Goal: Information Seeking & Learning: Learn about a topic

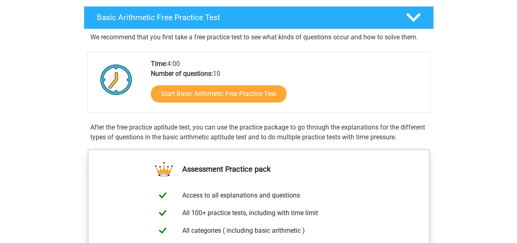
scroll to position [131, 0]
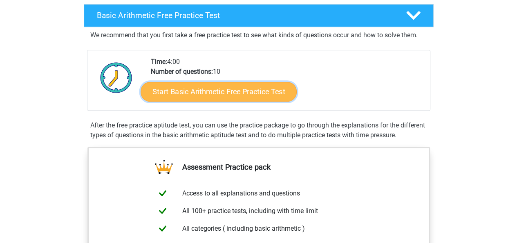
click at [250, 86] on link "Start Basic Arithmetic Free Practice Test" at bounding box center [219, 91] width 156 height 20
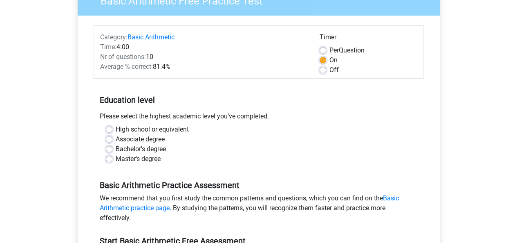
scroll to position [82, 0]
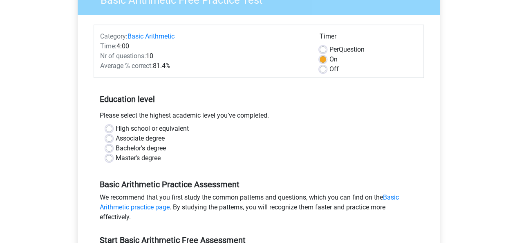
click at [116, 159] on label "Master's degree" at bounding box center [138, 158] width 45 height 10
click at [108, 159] on input "Master's degree" at bounding box center [109, 157] width 7 height 8
radio input "true"
click at [106, 124] on input "High school or equivalent" at bounding box center [109, 128] width 7 height 8
radio input "true"
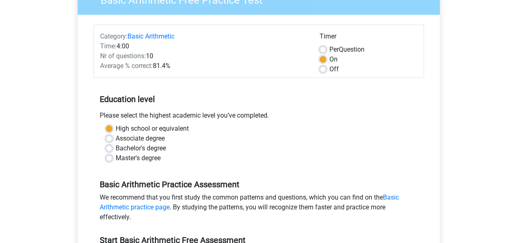
click at [116, 160] on label "Master's degree" at bounding box center [138, 158] width 45 height 10
click at [109, 160] on input "Master's degree" at bounding box center [109, 157] width 7 height 8
radio input "true"
click at [461, 116] on div "Register Nederlands English" at bounding box center [258, 241] width 517 height 646
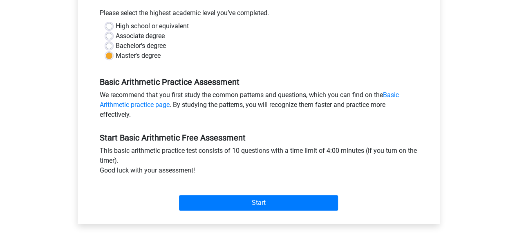
scroll to position [196, 0]
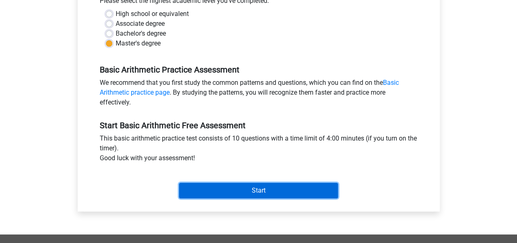
click at [325, 187] on input "Start" at bounding box center [258, 190] width 159 height 16
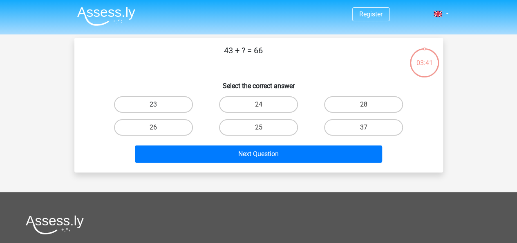
click at [159, 104] on label "23" at bounding box center [153, 104] width 79 height 16
click at [159, 104] on input "23" at bounding box center [155, 106] width 5 height 5
radio input "true"
click at [303, 141] on div "Next Question" at bounding box center [259, 152] width 343 height 27
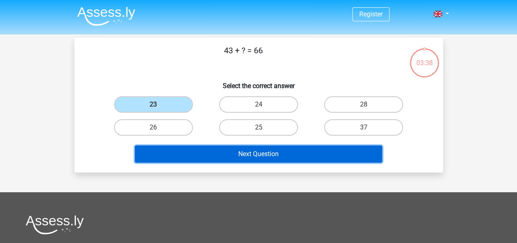
click at [303, 148] on button "Next Question" at bounding box center [258, 153] width 247 height 17
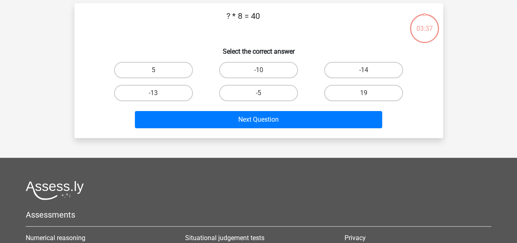
scroll to position [38, 0]
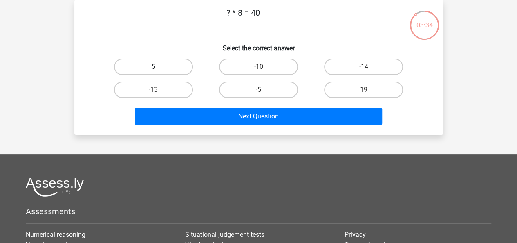
click at [171, 67] on label "5" at bounding box center [153, 66] width 79 height 16
click at [159, 67] on input "5" at bounding box center [155, 69] width 5 height 5
radio input "true"
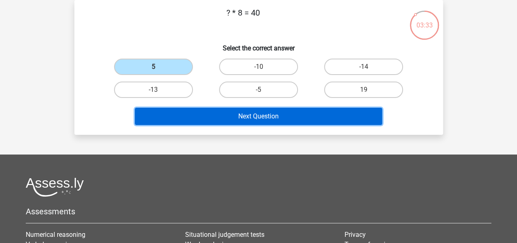
click at [266, 119] on button "Next Question" at bounding box center [258, 116] width 247 height 17
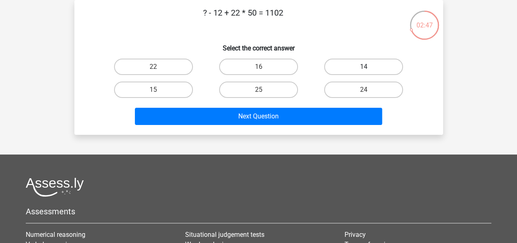
click at [387, 61] on label "14" at bounding box center [363, 66] width 79 height 16
click at [369, 67] on input "14" at bounding box center [366, 69] width 5 height 5
radio input "true"
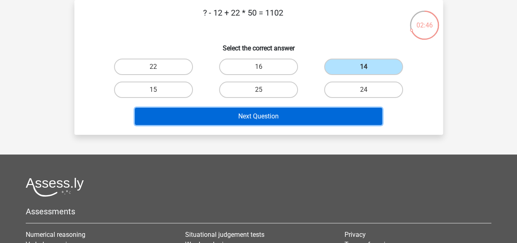
click at [316, 116] on button "Next Question" at bounding box center [258, 116] width 247 height 17
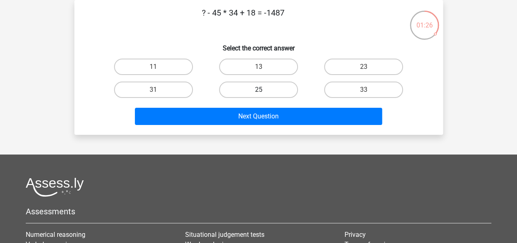
click at [277, 85] on label "25" at bounding box center [258, 89] width 79 height 16
click at [264, 90] on input "25" at bounding box center [260, 92] width 5 height 5
radio input "true"
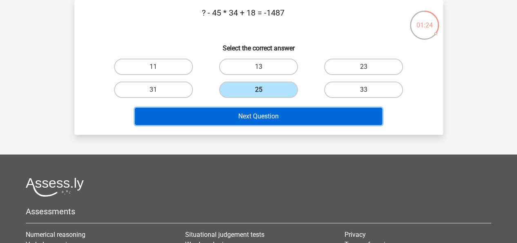
click at [268, 113] on button "Next Question" at bounding box center [258, 116] width 247 height 17
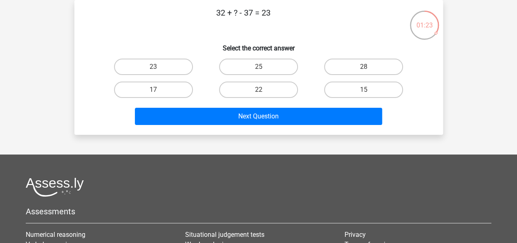
click at [465, 55] on div "Register Nederlands English" at bounding box center [258, 166] width 517 height 408
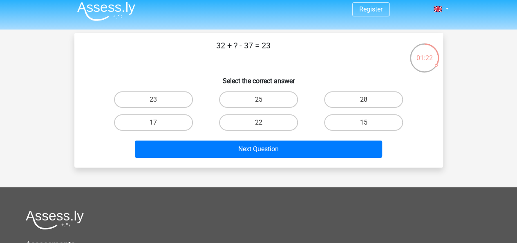
scroll to position [0, 0]
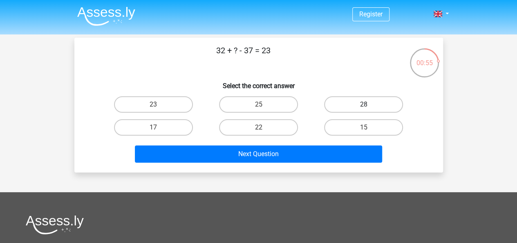
click at [369, 108] on input "28" at bounding box center [366, 106] width 5 height 5
radio input "true"
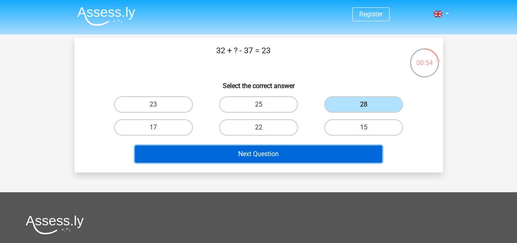
click at [307, 153] on button "Next Question" at bounding box center [258, 153] width 247 height 17
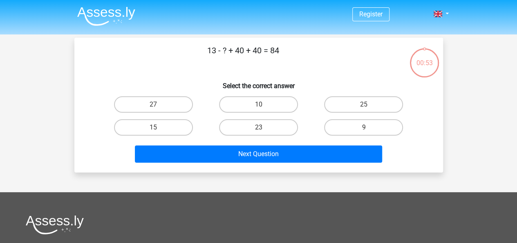
scroll to position [38, 0]
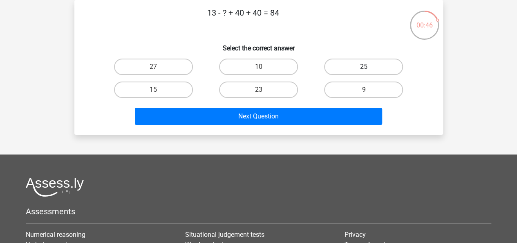
click at [360, 67] on label "25" at bounding box center [363, 66] width 79 height 16
click at [364, 67] on input "25" at bounding box center [366, 69] width 5 height 5
radio input "true"
click at [243, 65] on label "10" at bounding box center [258, 66] width 79 height 16
click at [258, 67] on input "10" at bounding box center [260, 69] width 5 height 5
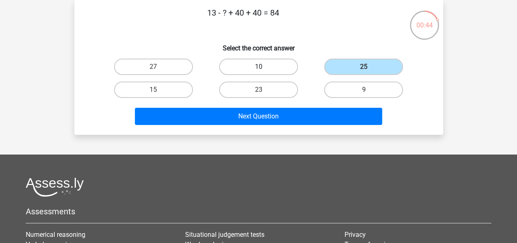
radio input "true"
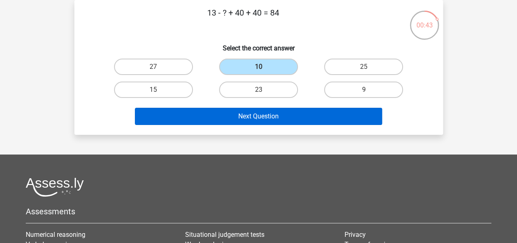
drag, startPoint x: 215, startPoint y: 130, endPoint x: 221, endPoint y: 115, distance: 16.1
click at [221, 115] on div "13 - ? + 40 + 40 = 84 Select the correct answer 27 10 25 15" at bounding box center [258, 67] width 369 height 135
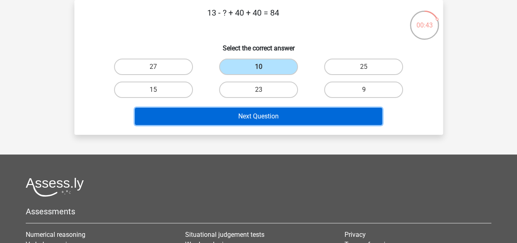
click at [221, 115] on button "Next Question" at bounding box center [258, 116] width 247 height 17
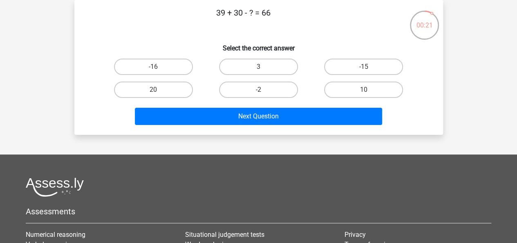
click at [262, 67] on input "3" at bounding box center [260, 69] width 5 height 5
radio input "true"
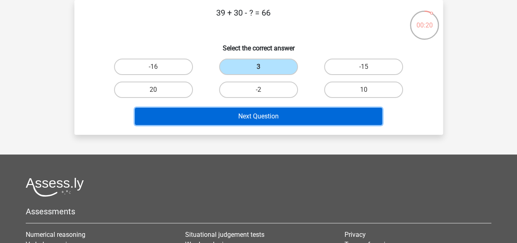
click at [265, 117] on button "Next Question" at bounding box center [258, 116] width 247 height 17
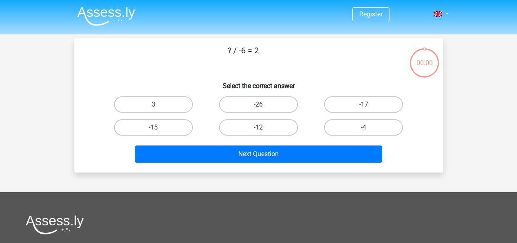
scroll to position [38, 0]
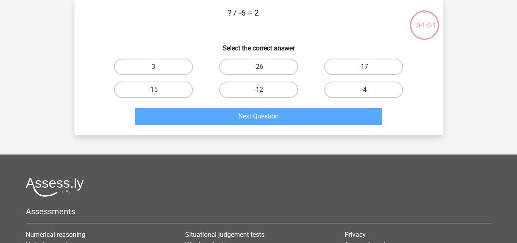
click at [352, 86] on label "-4" at bounding box center [363, 89] width 79 height 16
click at [364, 90] on input "-4" at bounding box center [366, 92] width 5 height 5
radio input "true"
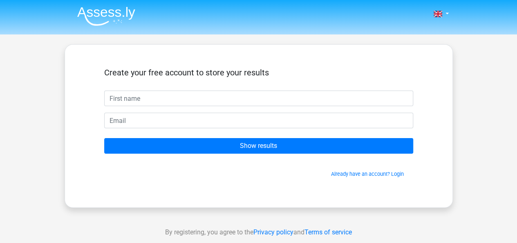
click at [60, 84] on div "Nederlands English" at bounding box center [258, 231] width 517 height 463
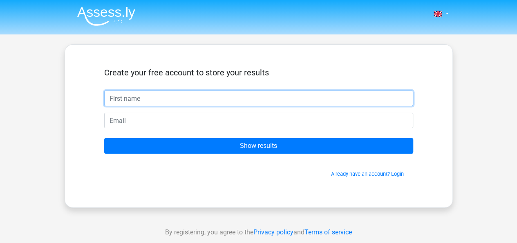
click at [131, 97] on input "text" at bounding box center [258, 98] width 309 height 16
type input "Sumaira"
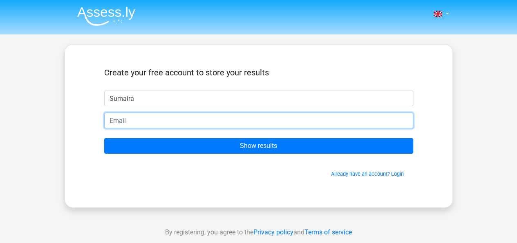
click at [139, 118] on input "email" at bounding box center [258, 120] width 309 height 16
type input "[EMAIL_ADDRESS][DOMAIN_NAME]"
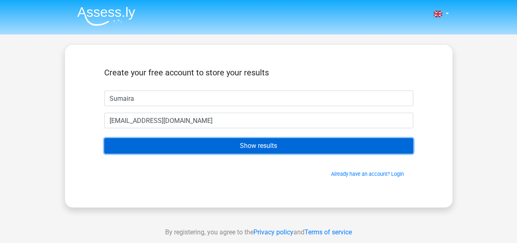
click at [177, 152] on input "Show results" at bounding box center [258, 146] width 309 height 16
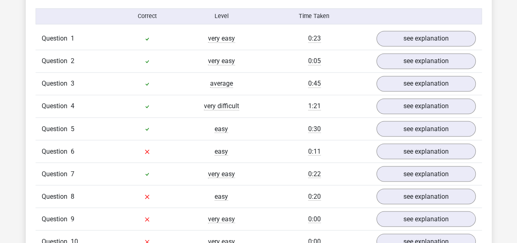
scroll to position [671, 0]
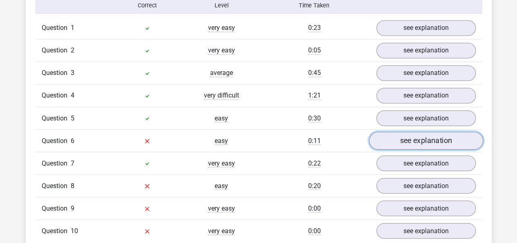
click at [416, 143] on link "see explanation" at bounding box center [426, 141] width 114 height 18
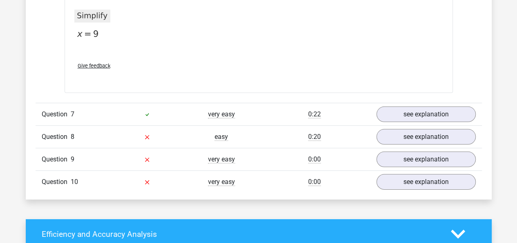
scroll to position [1178, 0]
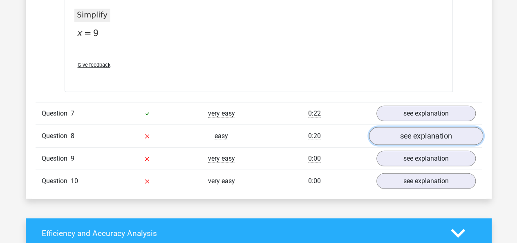
click at [386, 134] on link "see explanation" at bounding box center [426, 136] width 114 height 18
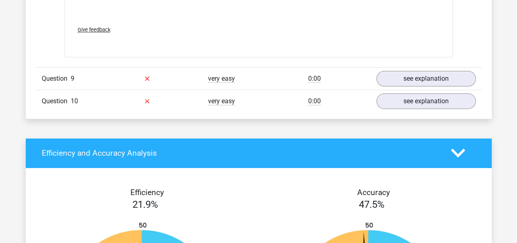
scroll to position [1570, 0]
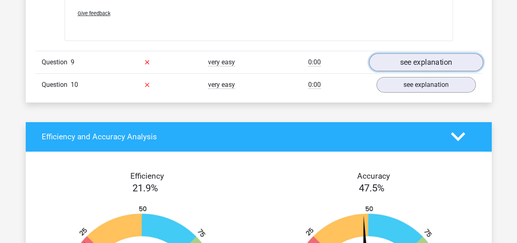
click at [401, 61] on link "see explanation" at bounding box center [426, 62] width 114 height 18
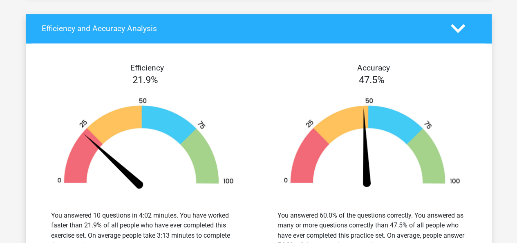
scroll to position [2094, 0]
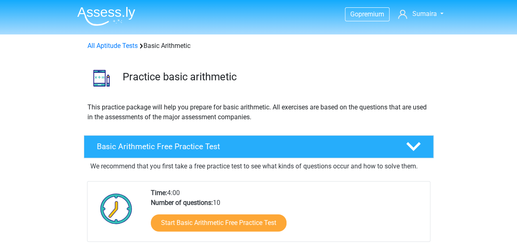
click at [370, 70] on h3 "Practice basic arithmetic" at bounding box center [275, 76] width 305 height 13
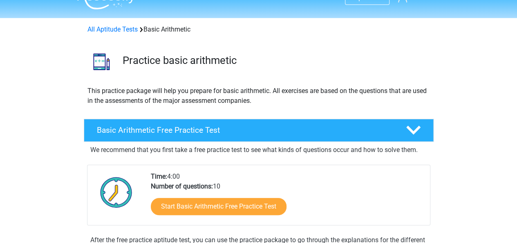
scroll to position [65, 0]
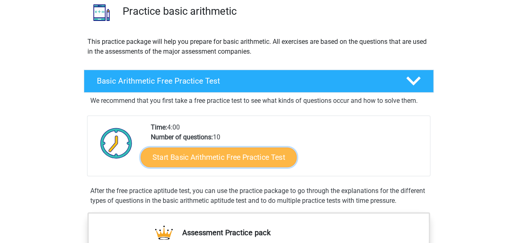
click at [219, 163] on link "Start Basic Arithmetic Free Practice Test" at bounding box center [219, 157] width 156 height 20
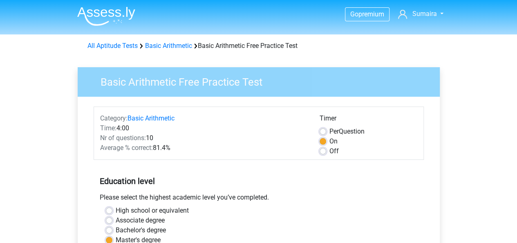
click at [325, 211] on div "High school or equivalent" at bounding box center [259, 210] width 306 height 10
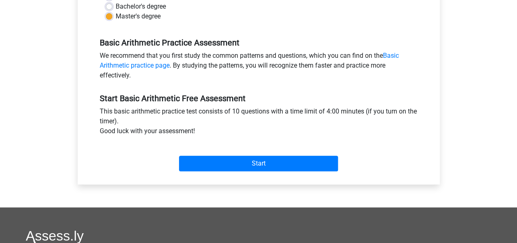
scroll to position [245, 0]
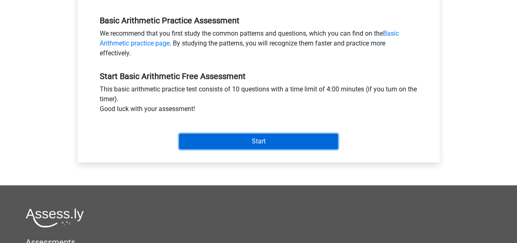
click at [267, 135] on input "Start" at bounding box center [258, 141] width 159 height 16
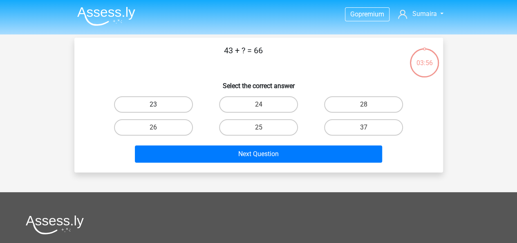
click at [174, 108] on label "23" at bounding box center [153, 104] width 79 height 16
click at [159, 108] on input "23" at bounding box center [155, 106] width 5 height 5
radio input "true"
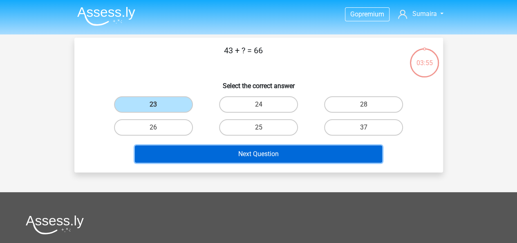
click at [235, 156] on button "Next Question" at bounding box center [258, 153] width 247 height 17
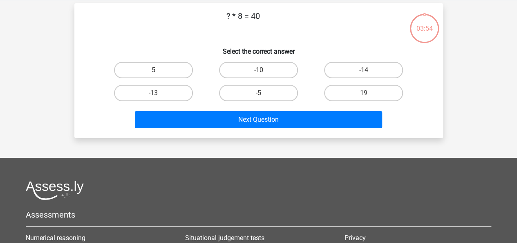
scroll to position [38, 0]
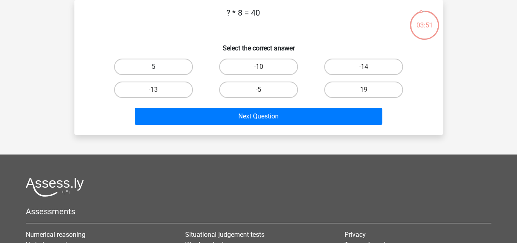
click at [157, 60] on label "5" at bounding box center [153, 66] width 79 height 16
click at [157, 67] on input "5" at bounding box center [155, 69] width 5 height 5
radio input "true"
click at [223, 127] on div "Next Question" at bounding box center [259, 118] width 316 height 20
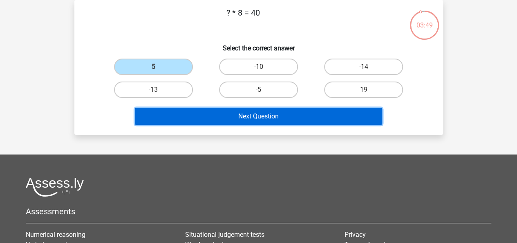
click at [228, 122] on button "Next Question" at bounding box center [258, 116] width 247 height 17
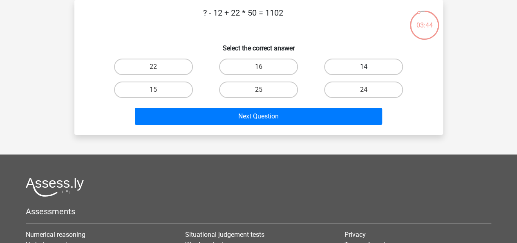
click at [362, 63] on label "14" at bounding box center [363, 66] width 79 height 16
click at [364, 67] on input "14" at bounding box center [366, 69] width 5 height 5
radio input "true"
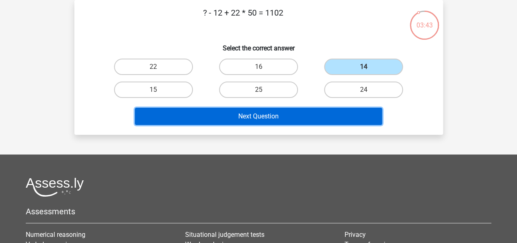
click at [258, 115] on button "Next Question" at bounding box center [258, 116] width 247 height 17
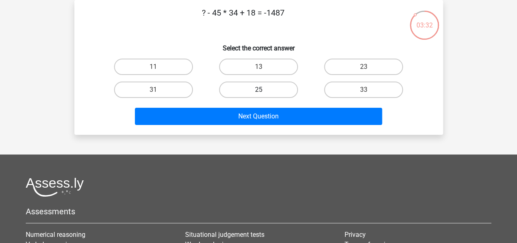
click at [276, 92] on label "25" at bounding box center [258, 89] width 79 height 16
click at [264, 92] on input "25" at bounding box center [260, 92] width 5 height 5
radio input "true"
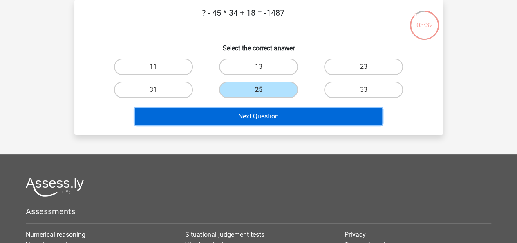
click at [263, 116] on button "Next Question" at bounding box center [258, 116] width 247 height 17
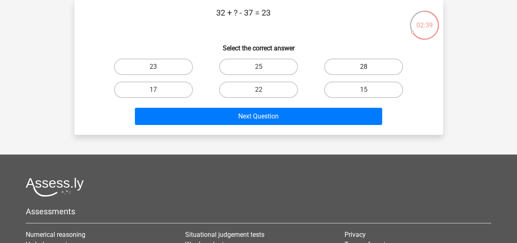
click at [353, 64] on label "28" at bounding box center [363, 66] width 79 height 16
click at [364, 67] on input "28" at bounding box center [366, 69] width 5 height 5
radio input "true"
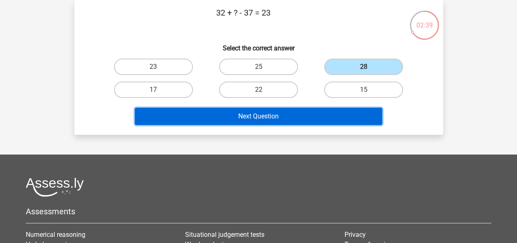
click at [308, 115] on button "Next Question" at bounding box center [258, 116] width 247 height 17
